Goal: Task Accomplishment & Management: Complete application form

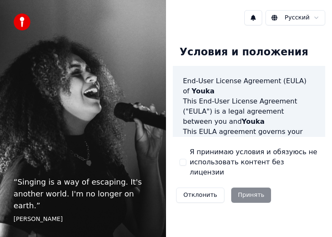
click at [182, 160] on button "Я принимаю условия и обязуюсь не использовать контент без лицензии" at bounding box center [182, 162] width 7 height 7
click at [253, 188] on button "Принять" at bounding box center [251, 195] width 40 height 15
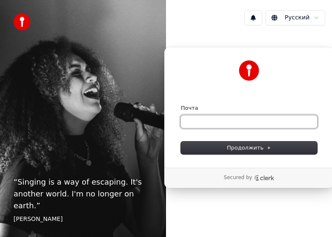
click at [202, 124] on input "Почта" at bounding box center [249, 122] width 136 height 13
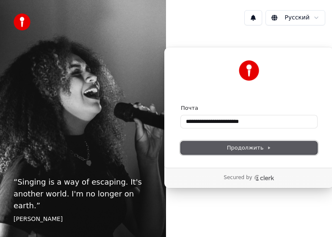
click at [267, 150] on span "Продолжить" at bounding box center [249, 148] width 44 height 8
type input "**********"
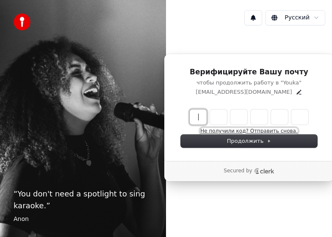
click at [269, 131] on button "Не получили код? Отправить снова." at bounding box center [248, 131] width 97 height 7
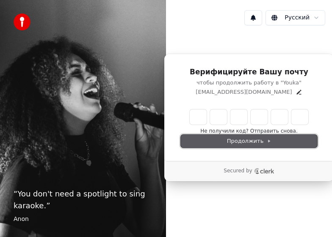
click at [228, 139] on button "Продолжить" at bounding box center [249, 141] width 136 height 13
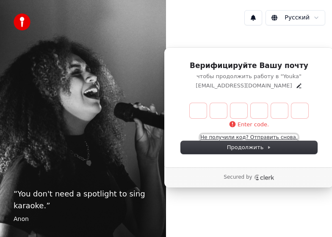
click at [259, 139] on button "Не получили код? Отправить снова." at bounding box center [248, 138] width 97 height 7
click at [199, 111] on input "Enter verification code" at bounding box center [257, 110] width 135 height 15
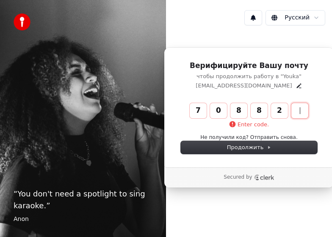
type input "******"
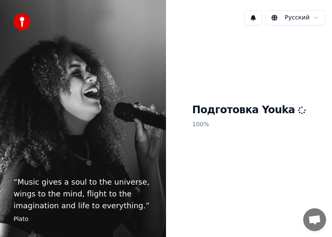
click at [245, 157] on div "Подготовка Youka 100 %" at bounding box center [249, 117] width 166 height 171
click at [225, 116] on h1 "Подготовка Youka" at bounding box center [249, 111] width 114 height 14
drag, startPoint x: 225, startPoint y: 112, endPoint x: 226, endPoint y: 106, distance: 6.0
click at [225, 111] on h1 "Подготовка Youka" at bounding box center [249, 111] width 114 height 14
drag, startPoint x: 226, startPoint y: 106, endPoint x: 258, endPoint y: 62, distance: 55.1
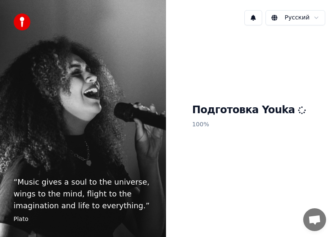
click at [226, 105] on h1 "Подготовка Youka" at bounding box center [249, 111] width 114 height 14
drag, startPoint x: 259, startPoint y: 59, endPoint x: 265, endPoint y: 160, distance: 100.9
click at [314, 19] on html "“ Music gives a soul to the universe, wings to the mind, flight to the imaginat…" at bounding box center [166, 118] width 332 height 237
click at [314, 17] on html "“ Music gives a soul to the universe, wings to the mind, flight to the imaginat…" at bounding box center [166, 118] width 332 height 237
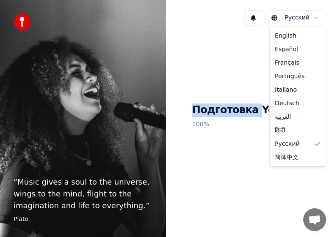
click at [314, 17] on html "“ Music gives a soul to the universe, wings to the mind, flight to the imaginat…" at bounding box center [166, 118] width 332 height 237
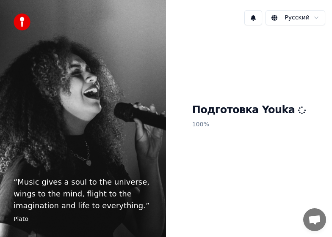
click at [289, 17] on html "“ Music gives a soul to the universe, wings to the mind, flight to the imaginat…" at bounding box center [166, 118] width 332 height 237
click at [256, 18] on button at bounding box center [253, 17] width 18 height 15
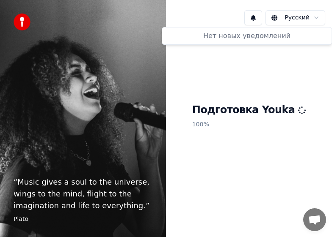
click at [250, 63] on div "Подготовка Youka 100 %" at bounding box center [249, 117] width 166 height 171
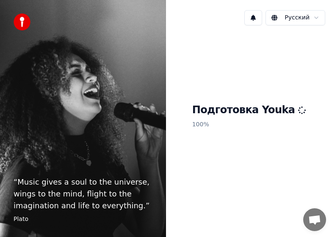
click at [91, 118] on div "“ Music gives a soul to the universe, wings to the mind, flight to the imaginat…" at bounding box center [83, 118] width 166 height 237
click at [211, 116] on h1 "Подготовка Youka" at bounding box center [249, 111] width 114 height 14
click at [213, 111] on h1 "Подготовка Youka" at bounding box center [249, 111] width 114 height 14
click at [313, 223] on span "Открытый чат" at bounding box center [315, 220] width 14 height 11
